Goal: Task Accomplishment & Management: Manage account settings

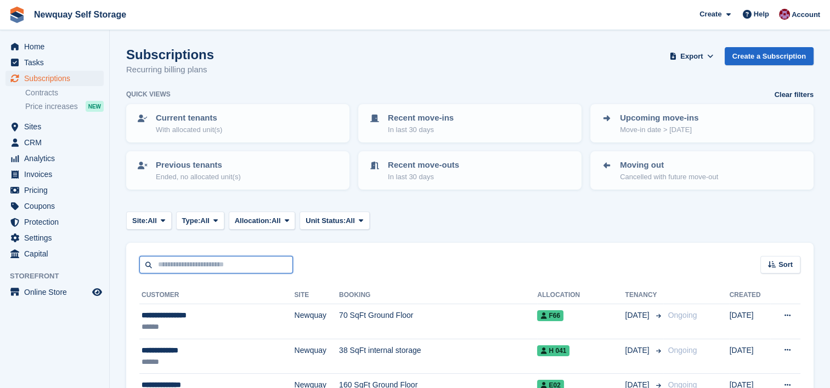
click at [191, 272] on input "text" at bounding box center [216, 265] width 154 height 18
type input "*****"
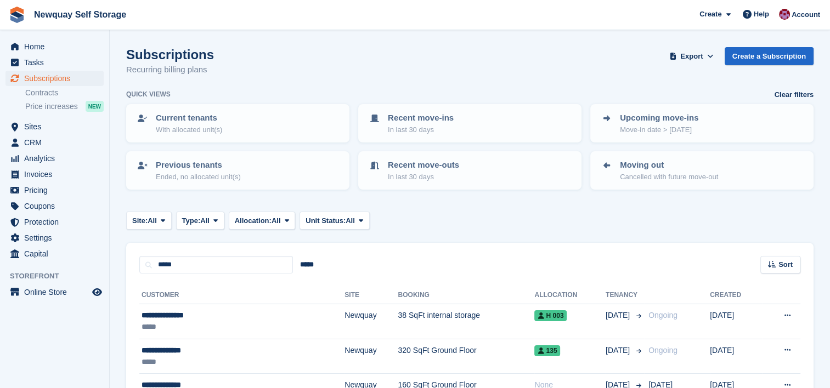
scroll to position [66, 0]
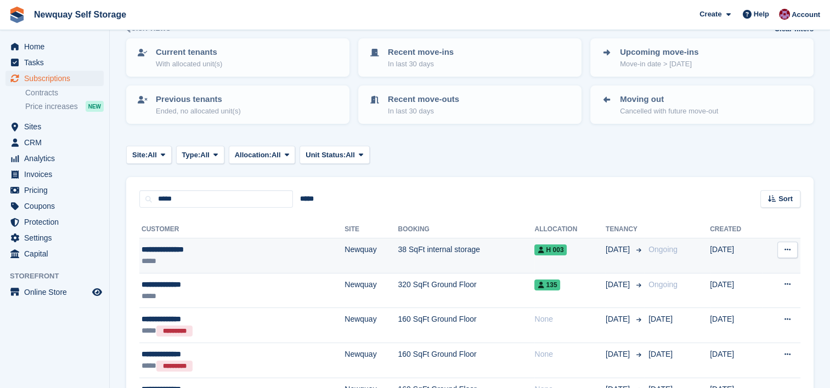
click at [208, 251] on div "**********" at bounding box center [202, 250] width 121 height 12
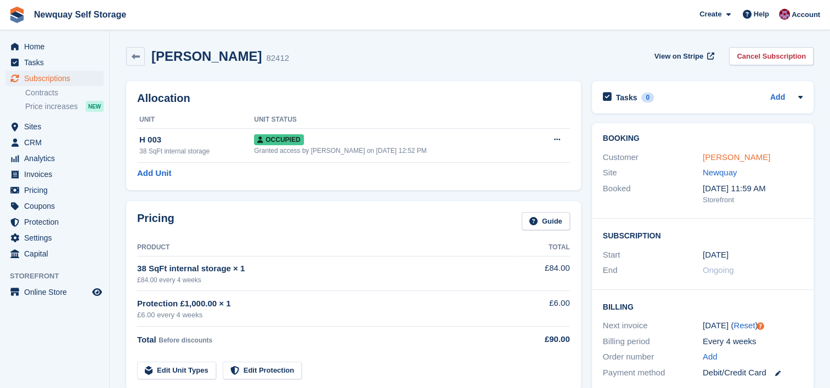
click at [753, 159] on link "Osian Wyn Coyle" at bounding box center [736, 156] width 67 height 9
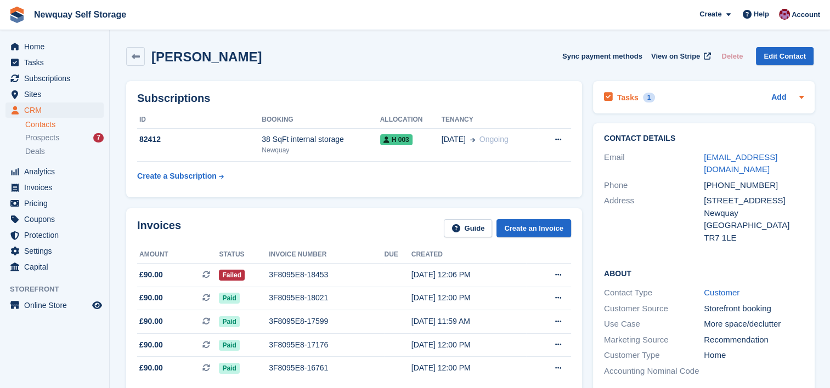
click at [623, 95] on h2 "Tasks" at bounding box center [627, 98] width 21 height 10
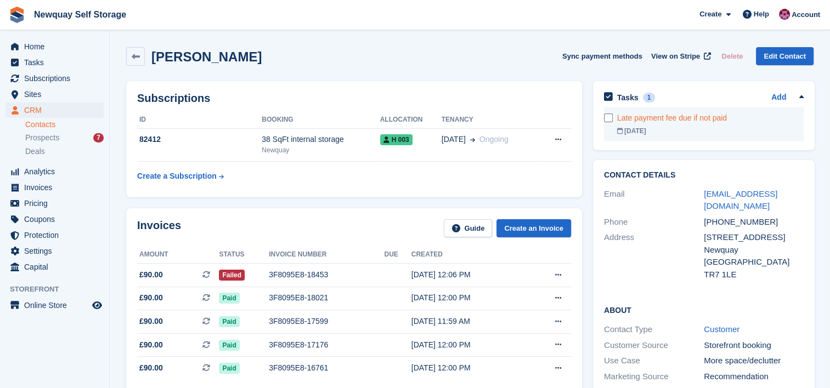
click at [669, 116] on div "Late payment fee due if not paid" at bounding box center [710, 118] width 186 height 12
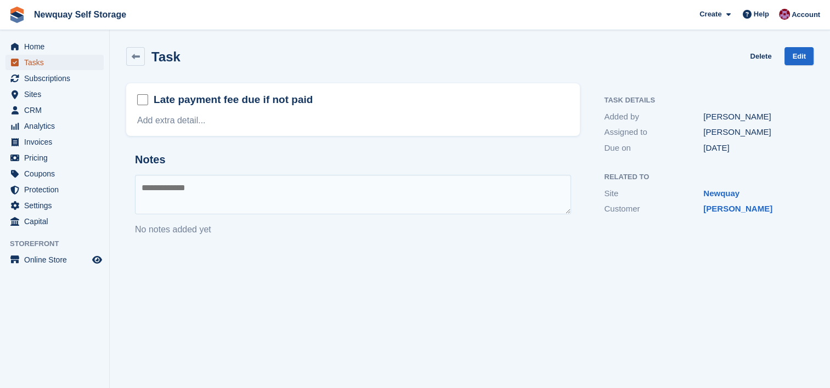
click at [37, 59] on span "Tasks" at bounding box center [57, 62] width 66 height 15
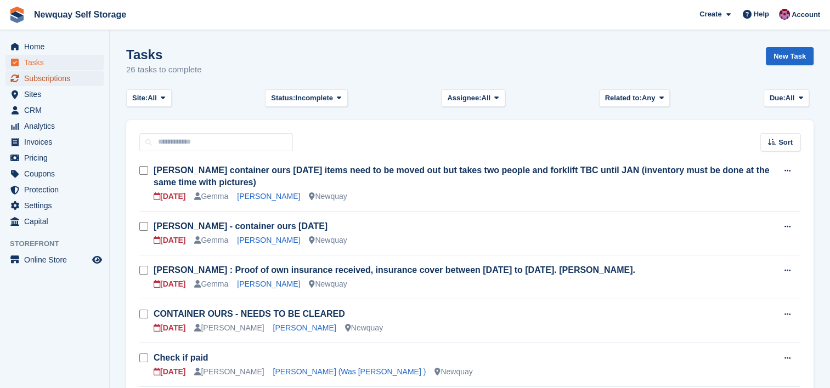
click at [53, 79] on span "Subscriptions" at bounding box center [57, 78] width 66 height 15
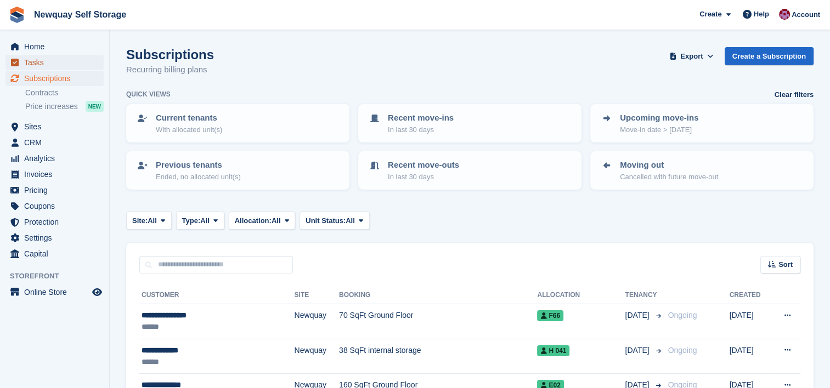
click at [48, 64] on span "Tasks" at bounding box center [57, 62] width 66 height 15
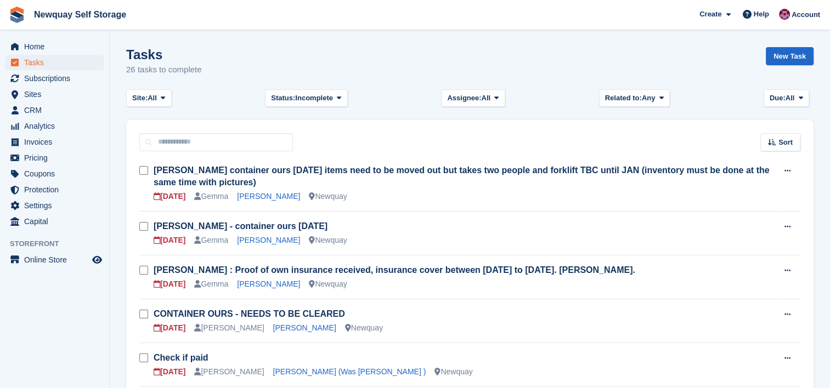
scroll to position [20, 0]
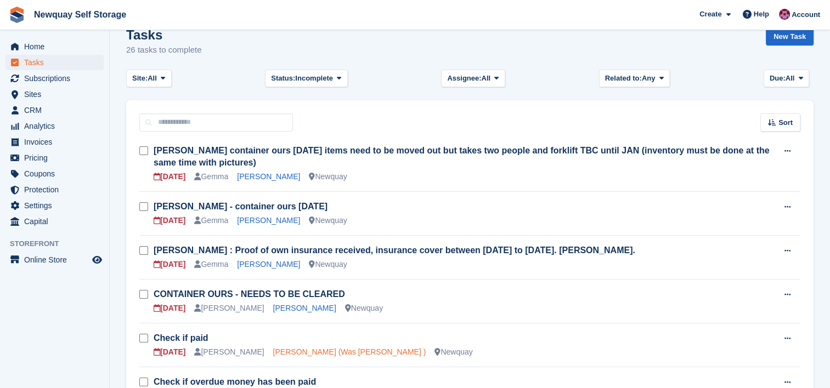
click at [295, 349] on link "Dione Walker (Was Gachette )" at bounding box center [349, 352] width 153 height 9
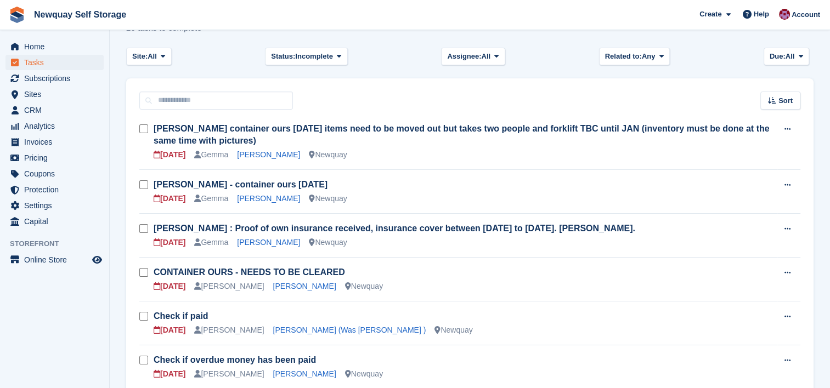
scroll to position [42, 0]
click at [287, 371] on link "Luke McCafferty" at bounding box center [304, 374] width 63 height 9
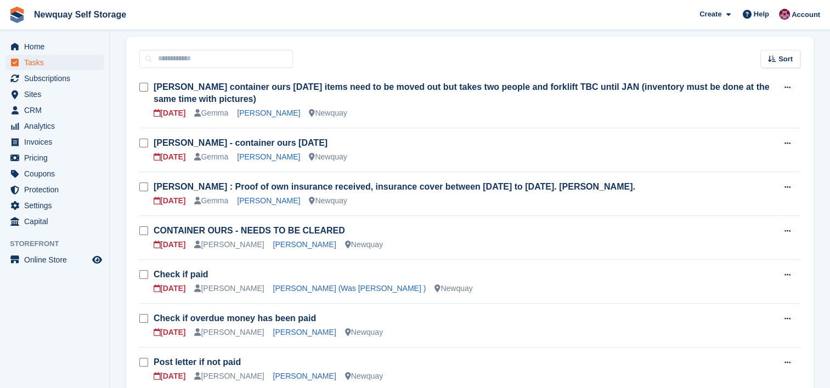
scroll to position [84, 0]
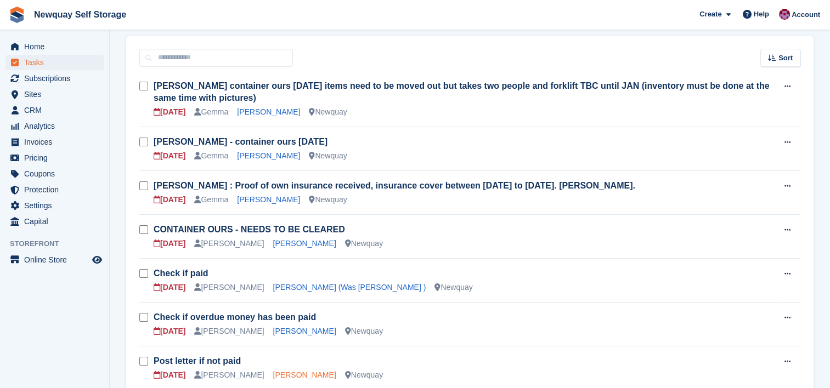
click at [301, 376] on link "James O'Sullivan" at bounding box center [304, 375] width 63 height 9
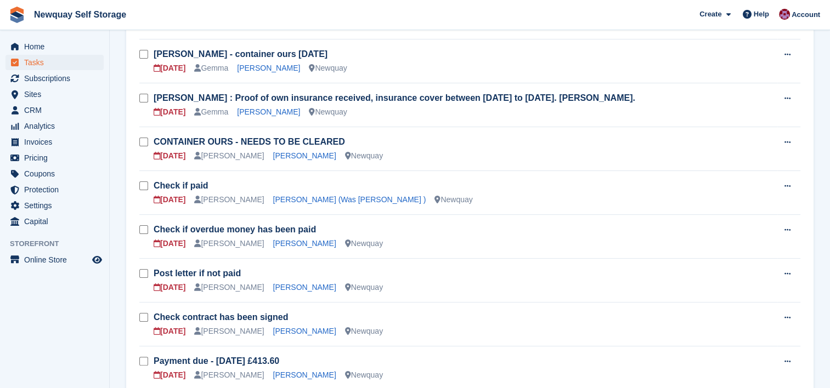
scroll to position [173, 0]
click at [290, 373] on link "Robin Miles" at bounding box center [304, 374] width 63 height 9
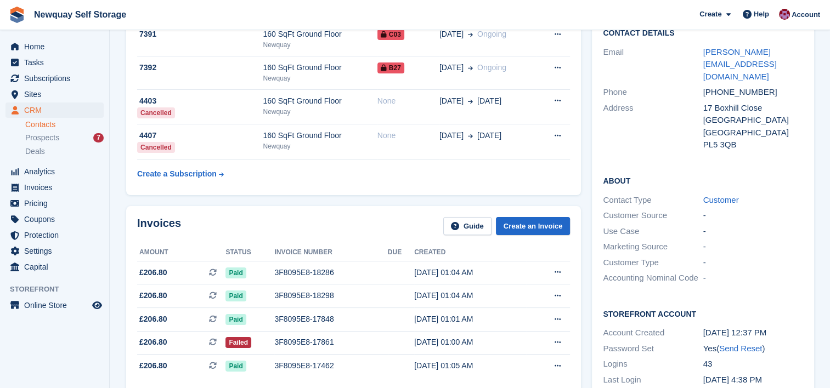
scroll to position [120, 0]
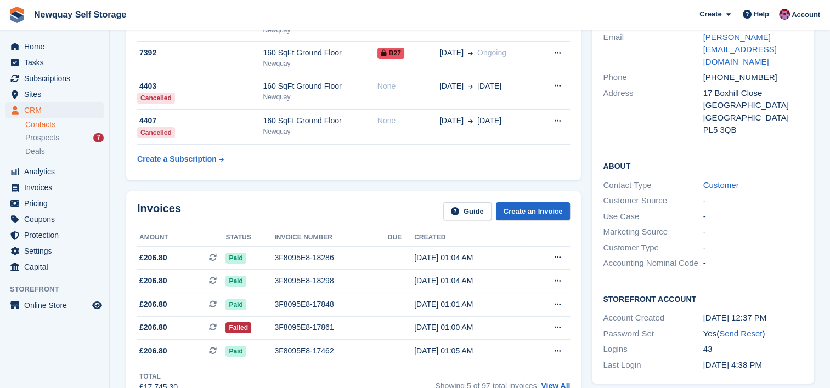
click at [290, 373] on div "Total £17,745.30 Showing 5 of 97 total invoices View All" at bounding box center [353, 378] width 433 height 30
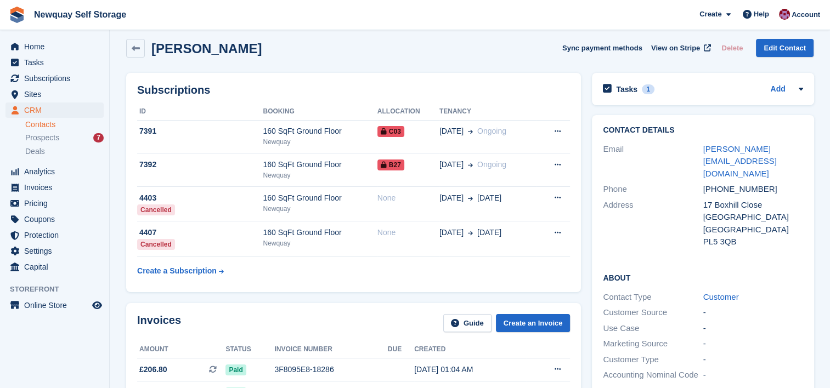
scroll to position [0, 0]
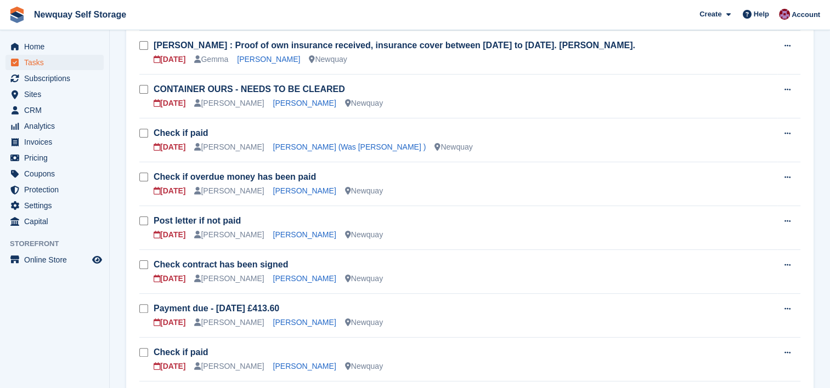
scroll to position [225, 0]
click at [273, 366] on link "Damien Diablo" at bounding box center [304, 365] width 63 height 9
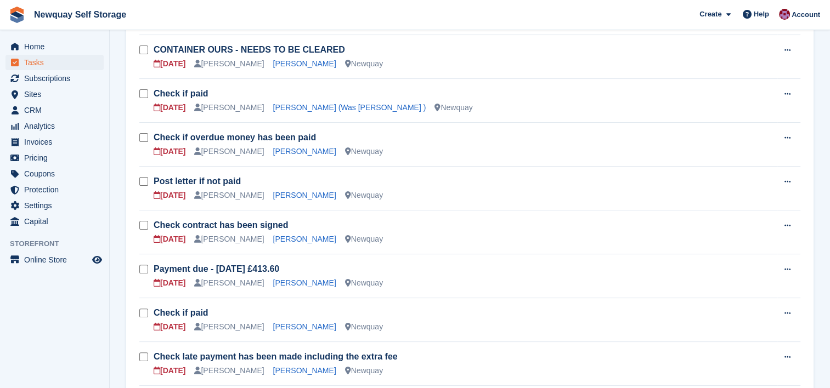
scroll to position [269, 0]
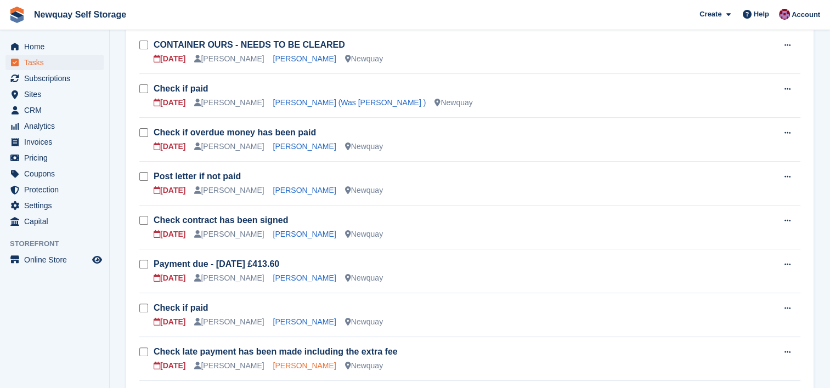
click at [283, 365] on link "Sonia Forgham" at bounding box center [304, 365] width 63 height 9
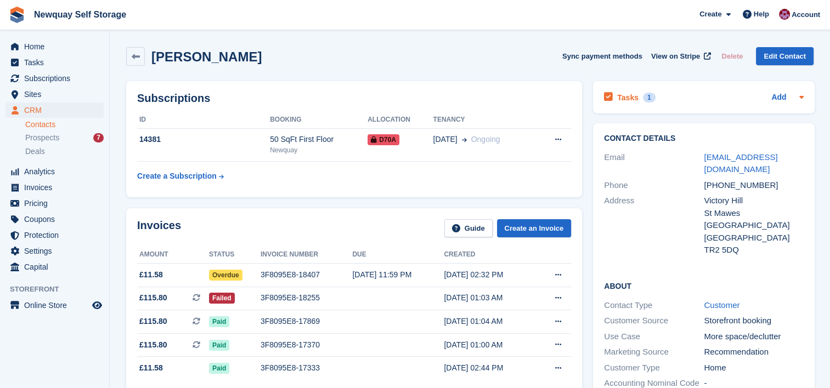
click at [628, 94] on h2 "Tasks" at bounding box center [627, 98] width 21 height 10
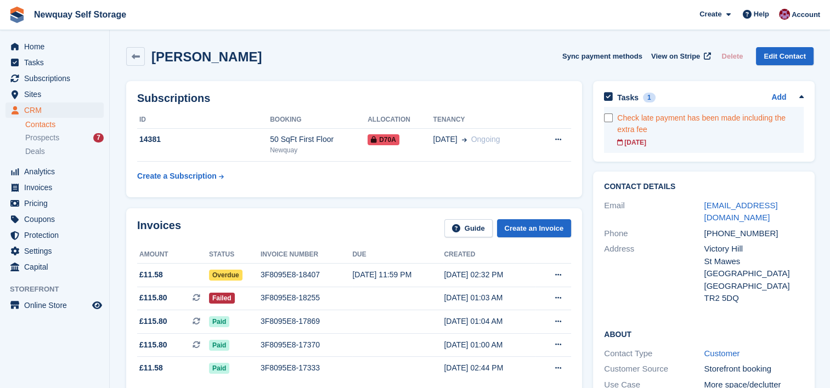
click at [638, 140] on div "03 Oct" at bounding box center [710, 143] width 186 height 10
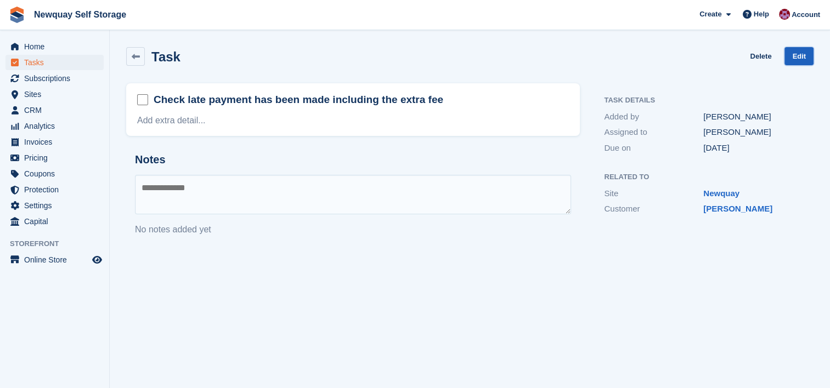
click at [802, 52] on link "Edit" at bounding box center [798, 56] width 29 height 18
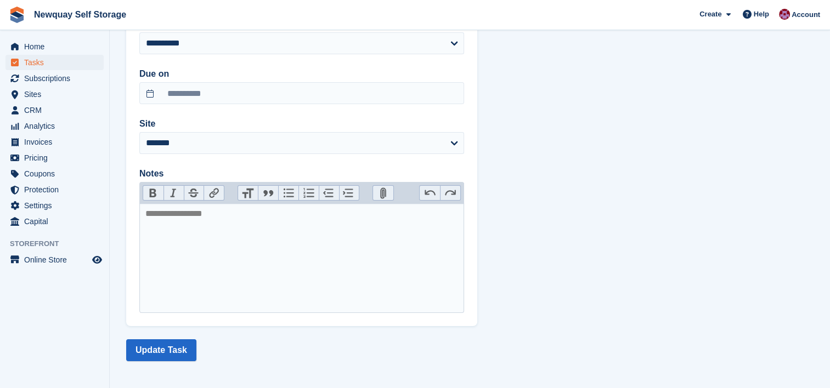
scroll to position [60, 0]
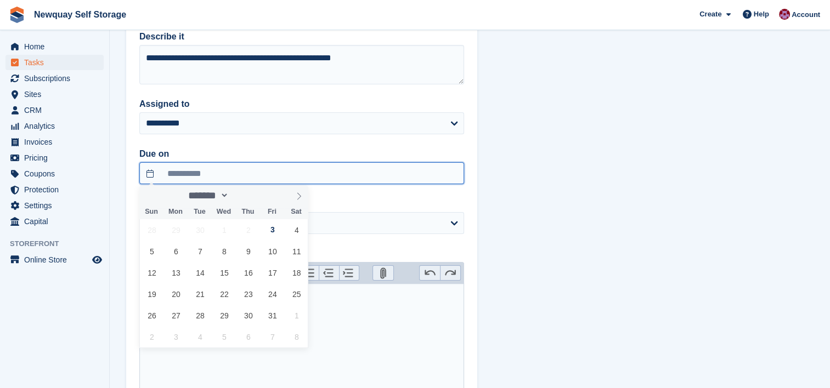
click at [250, 170] on input "**********" at bounding box center [301, 173] width 325 height 22
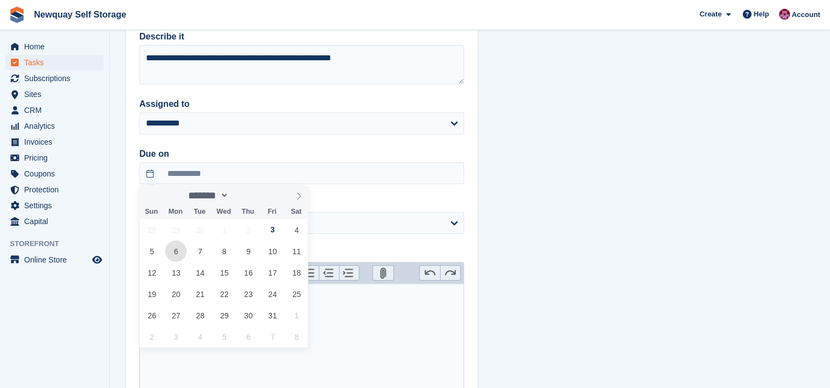
click at [178, 259] on span "6" at bounding box center [175, 251] width 21 height 21
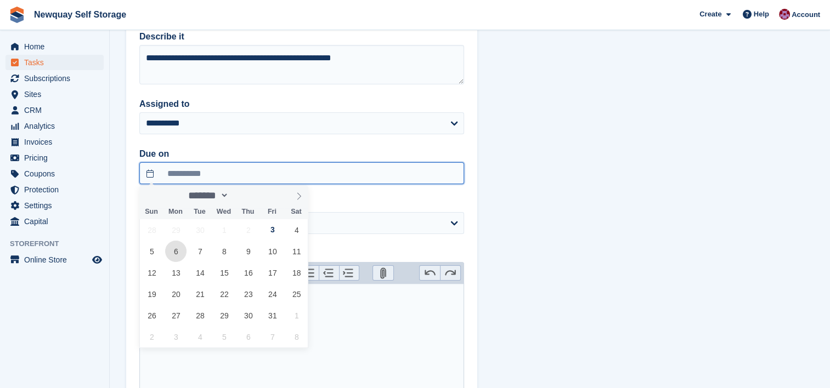
type input "**********"
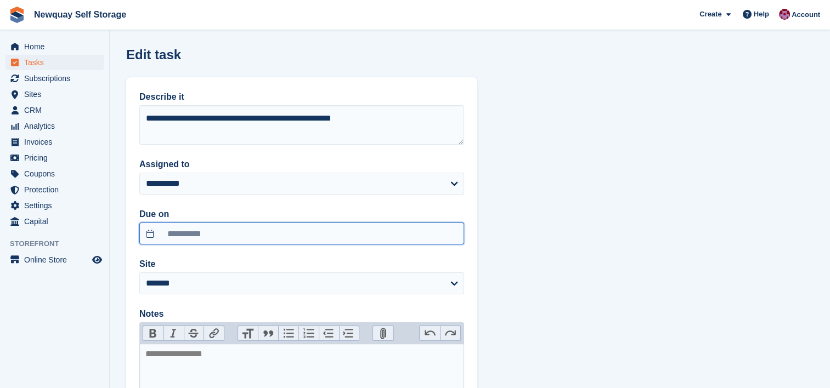
scroll to position [143, 0]
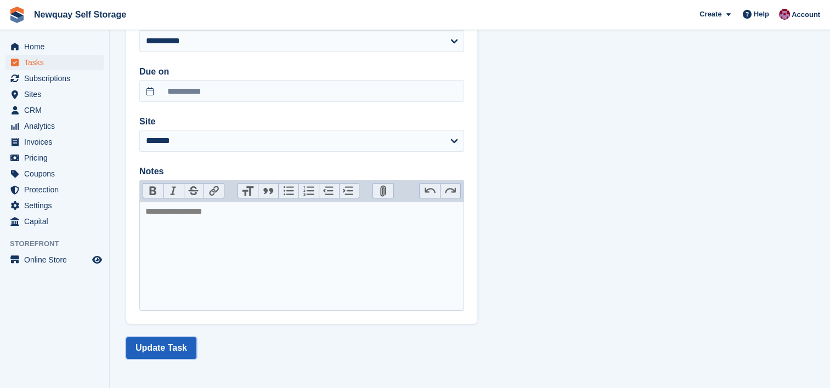
click at [145, 348] on button "Update Task" at bounding box center [161, 348] width 70 height 22
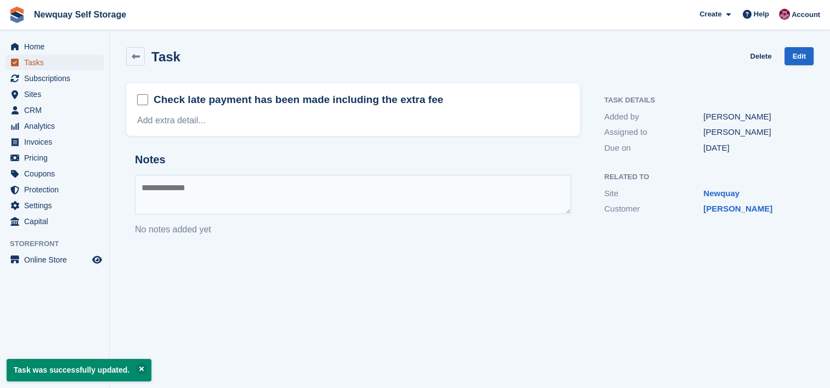
click at [36, 61] on span "Tasks" at bounding box center [57, 62] width 66 height 15
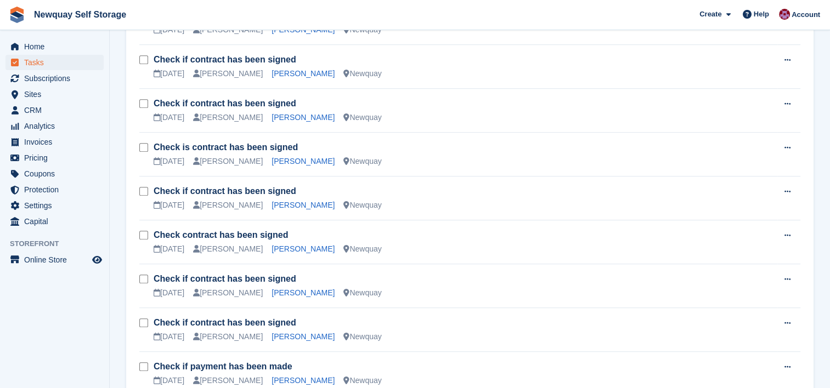
scroll to position [666, 0]
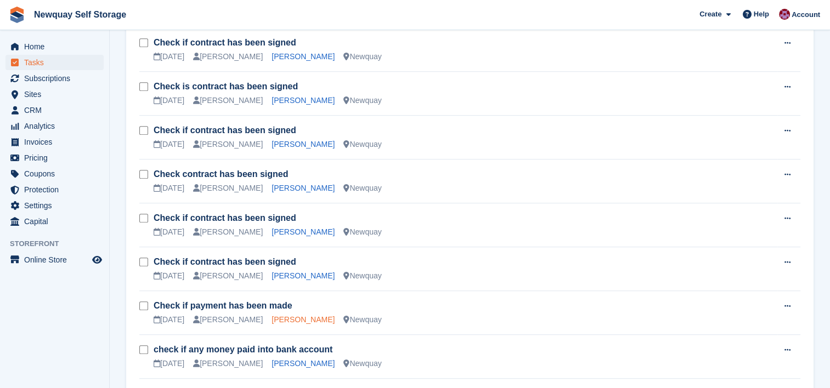
click at [284, 320] on link "Andrew Telfer" at bounding box center [303, 319] width 63 height 9
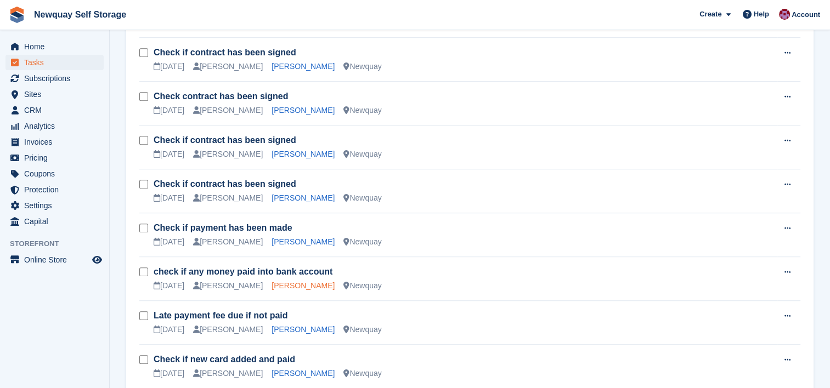
click at [290, 282] on link "Stev Harnisch" at bounding box center [303, 285] width 63 height 9
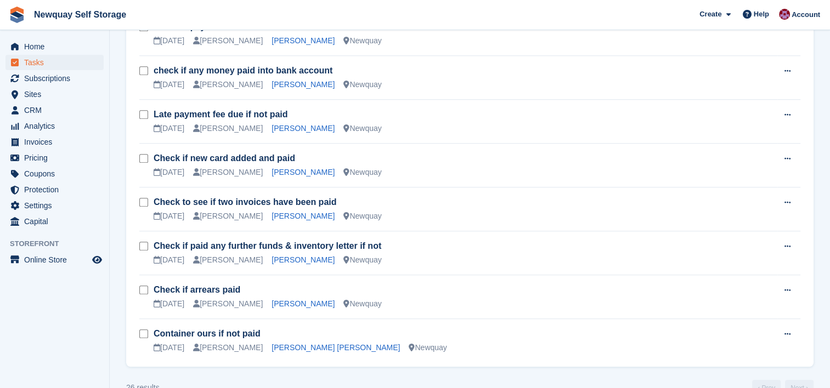
scroll to position [947, 0]
click at [299, 346] on link "Hristo Slavov Slavov" at bounding box center [336, 346] width 128 height 9
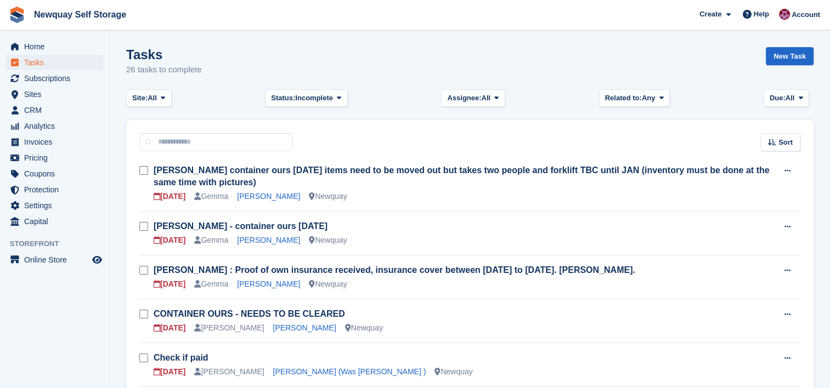
scroll to position [947, 0]
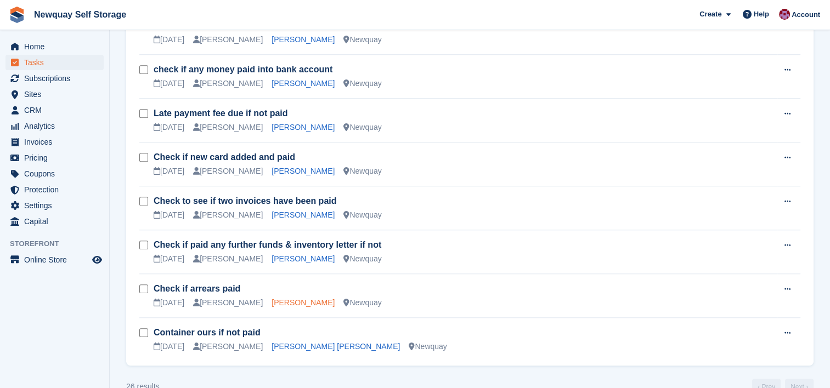
click at [281, 302] on link "Chris Grimes" at bounding box center [303, 302] width 63 height 9
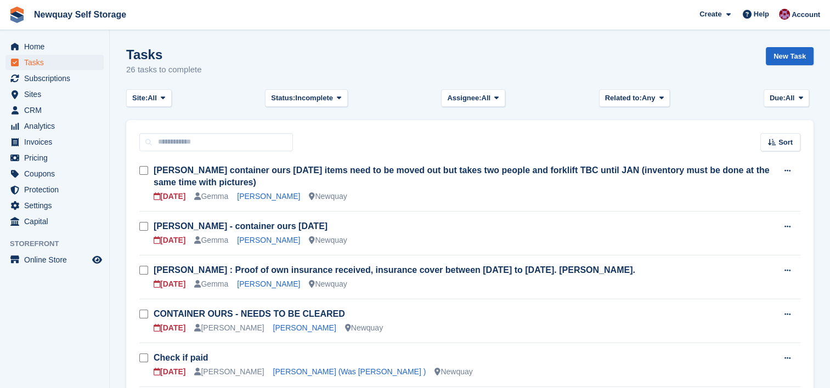
scroll to position [947, 0]
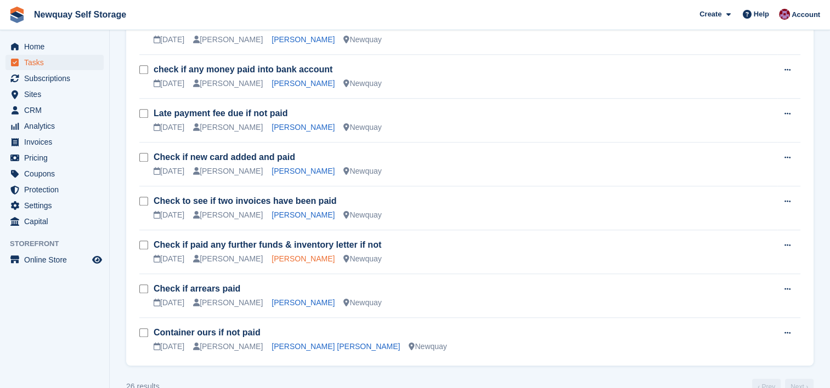
click at [280, 256] on link "Natasha Hedge" at bounding box center [303, 259] width 63 height 9
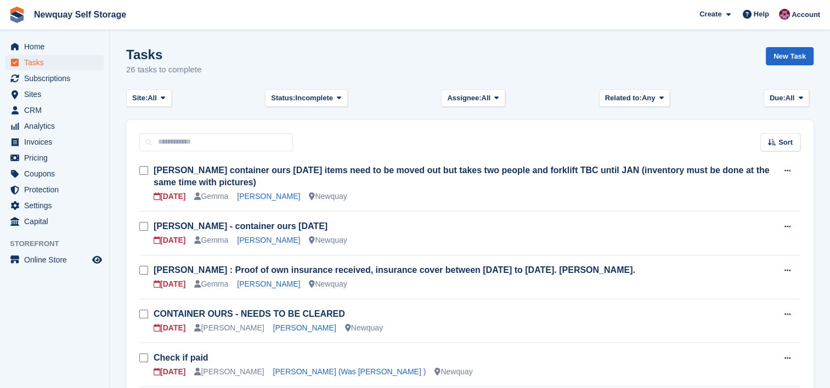
scroll to position [947, 0]
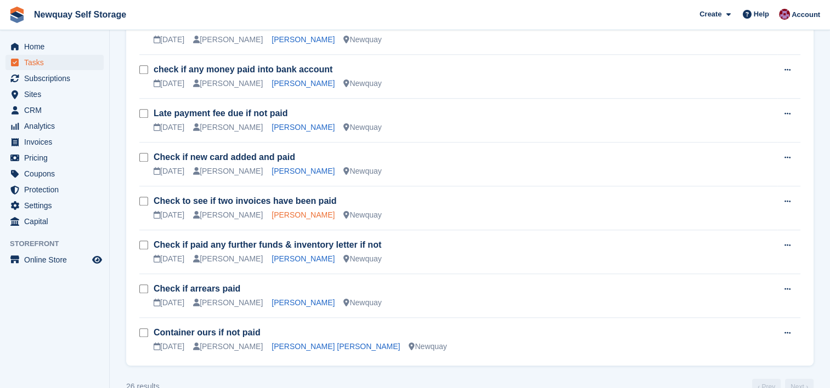
click at [272, 212] on link "Tristan Choy" at bounding box center [303, 215] width 63 height 9
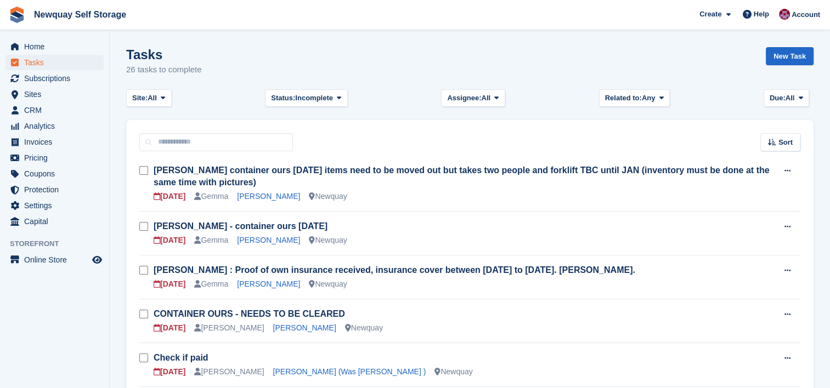
scroll to position [947, 0]
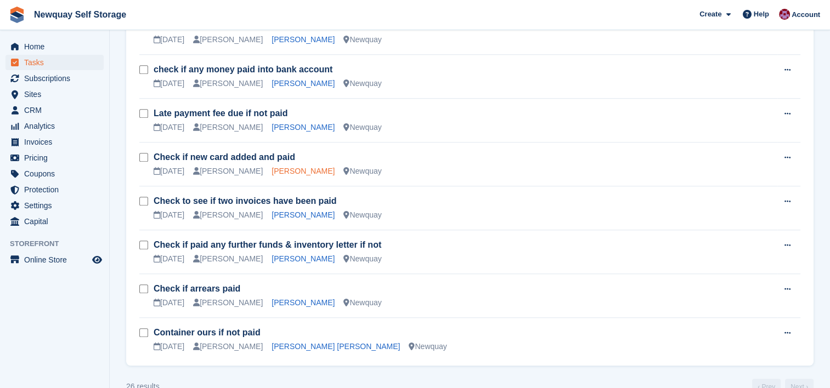
click at [285, 167] on link "Gina Blower" at bounding box center [303, 171] width 63 height 9
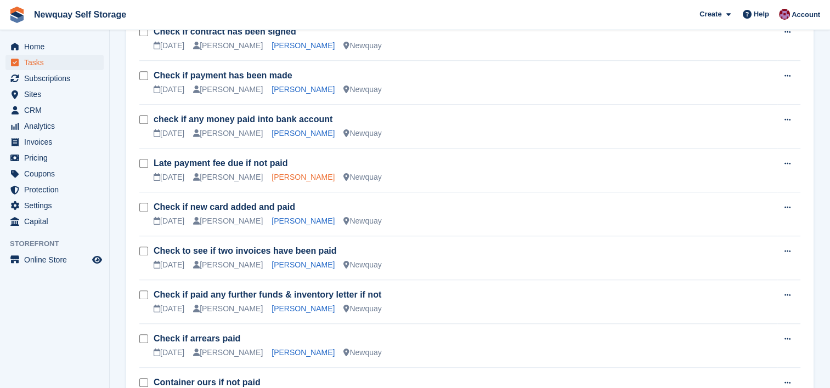
scroll to position [872, 0]
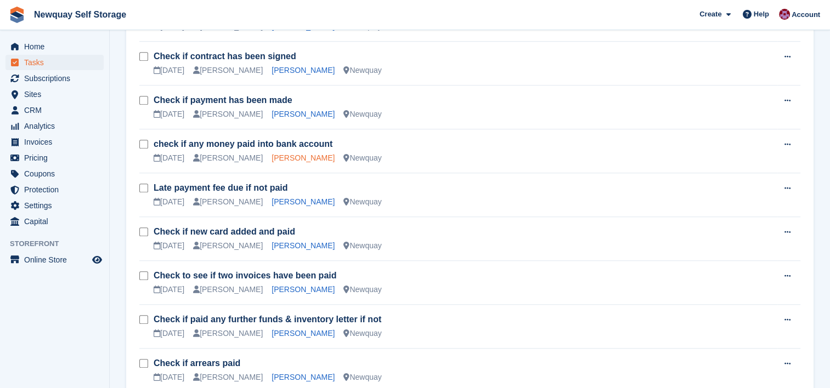
click at [287, 157] on link "Stev Harnisch" at bounding box center [303, 158] width 63 height 9
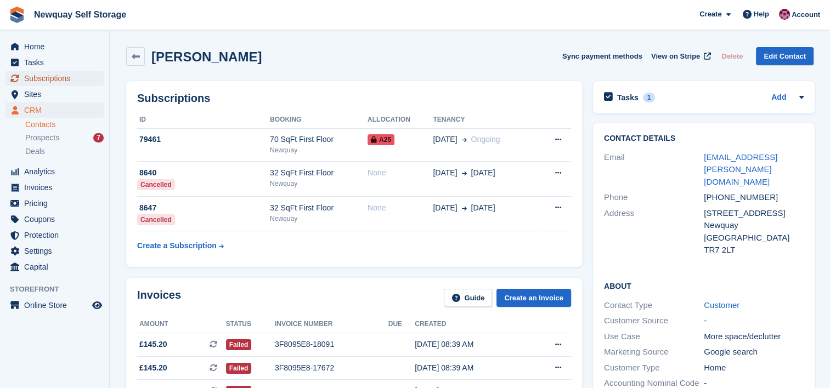
click at [54, 83] on span "Subscriptions" at bounding box center [57, 78] width 66 height 15
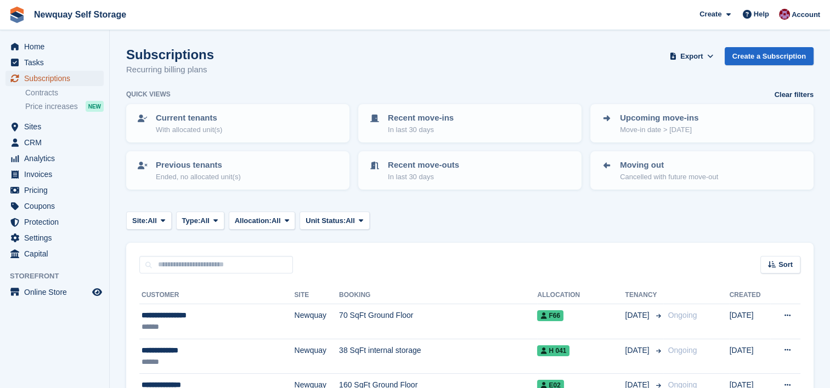
click at [64, 77] on span "Subscriptions" at bounding box center [57, 78] width 66 height 15
